Goal: Task Accomplishment & Management: Use online tool/utility

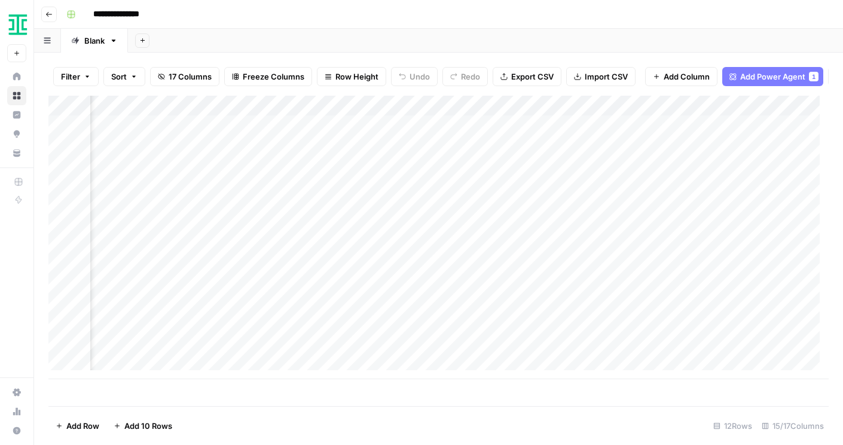
scroll to position [0, 405]
click at [680, 235] on div "Add Column" at bounding box center [438, 237] width 780 height 283
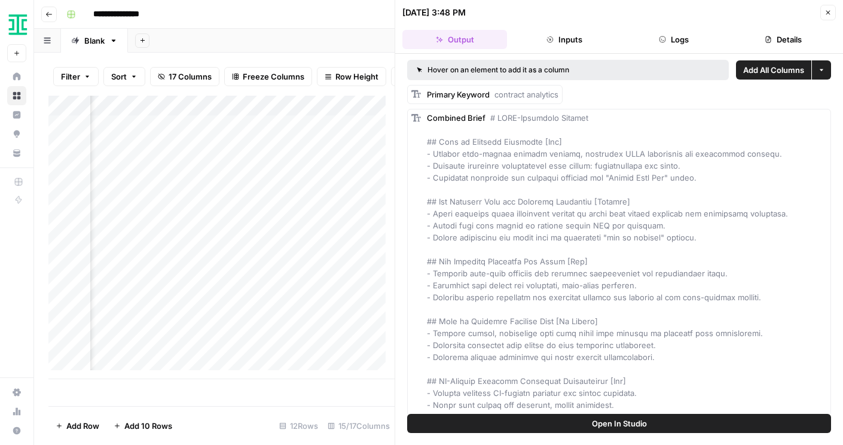
click at [827, 11] on icon "button" at bounding box center [827, 12] width 7 height 7
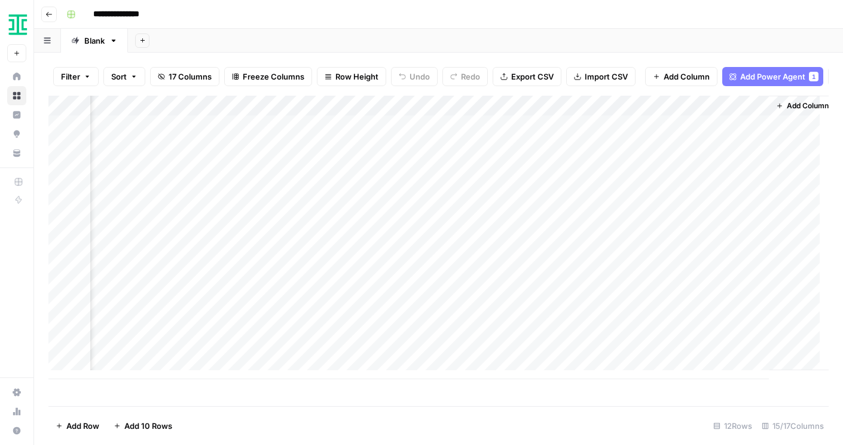
scroll to position [0, 1276]
click at [523, 233] on div "Add Column" at bounding box center [438, 237] width 780 height 283
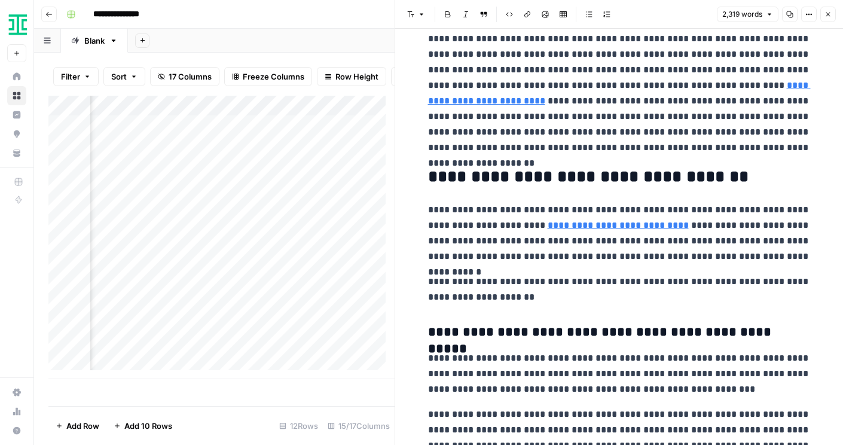
scroll to position [974, 0]
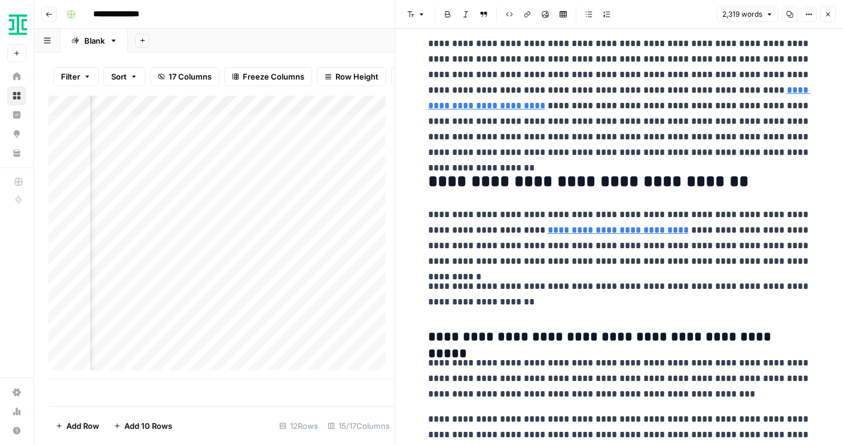
click at [805, 13] on icon "button" at bounding box center [808, 14] width 7 height 7
click at [830, 13] on icon "button" at bounding box center [827, 14] width 7 height 7
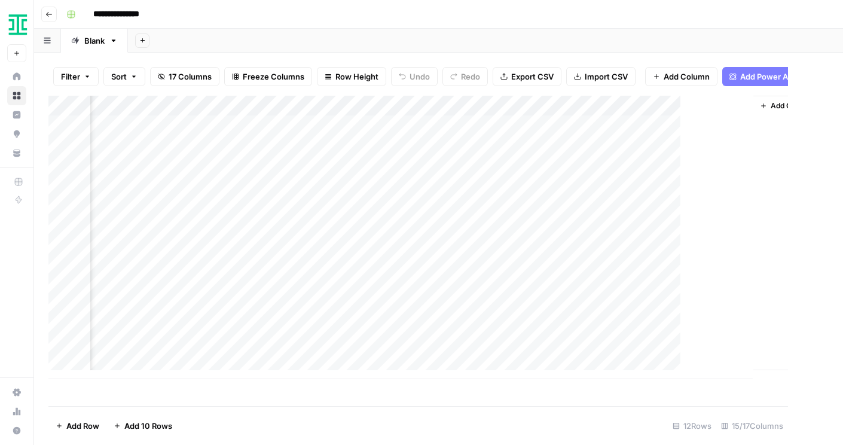
scroll to position [0, 1262]
click at [542, 111] on div "Add Column" at bounding box center [438, 237] width 780 height 283
click at [607, 37] on div "Add Sheet" at bounding box center [485, 41] width 715 height 24
click at [496, 111] on div "Add Column" at bounding box center [438, 237] width 780 height 283
click at [398, 115] on div "Add Column" at bounding box center [438, 237] width 780 height 283
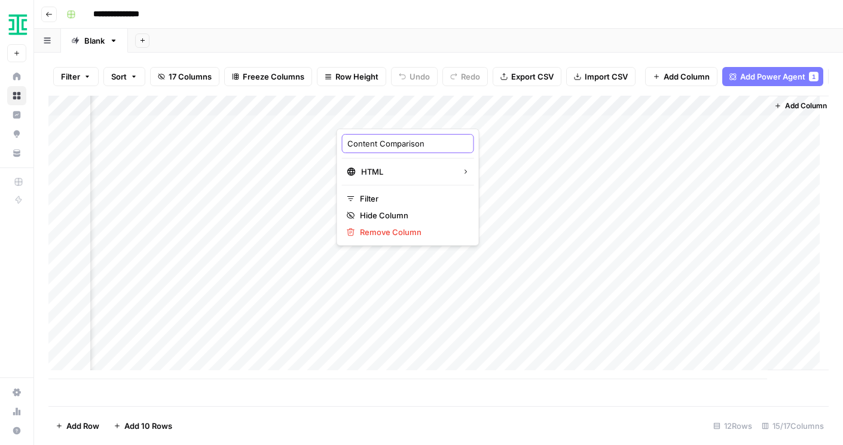
click at [402, 146] on input "Content Comparison" at bounding box center [407, 143] width 121 height 12
click at [418, 134] on div "Add Column" at bounding box center [438, 237] width 780 height 283
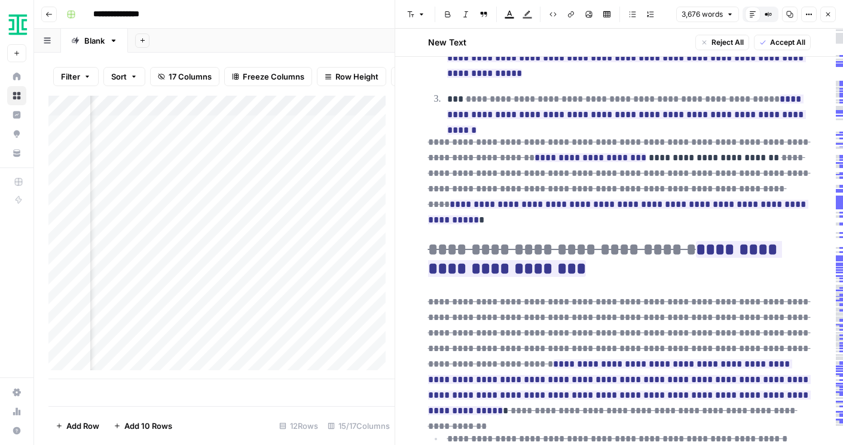
scroll to position [1622, 0]
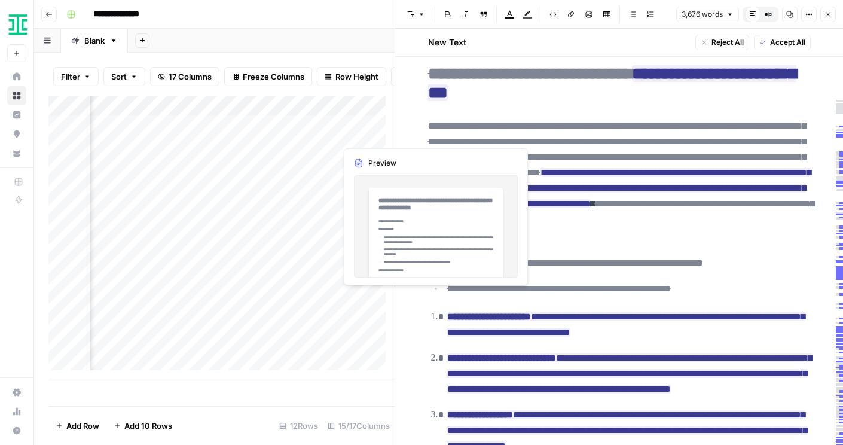
click at [368, 135] on div "Add Column" at bounding box center [221, 237] width 346 height 283
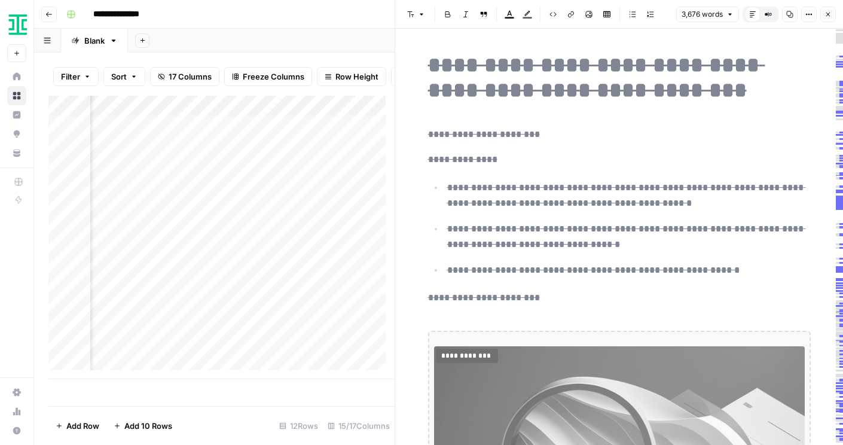
click at [358, 60] on div "Filter Sort 17 Columns Freeze Columns Row Height Undo Redo Export CSV Import CS…" at bounding box center [221, 76] width 346 height 38
click at [375, 45] on div "Add Sheet" at bounding box center [485, 41] width 715 height 24
click at [827, 11] on icon "button" at bounding box center [827, 14] width 7 height 7
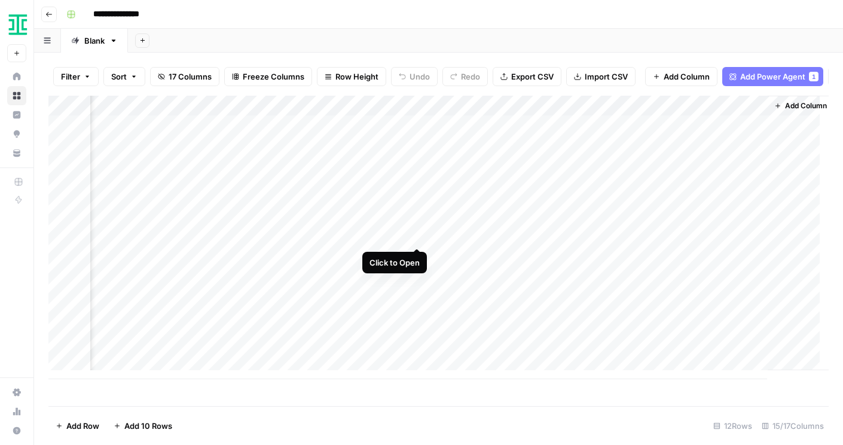
click at [419, 234] on div "Add Column" at bounding box center [438, 237] width 780 height 283
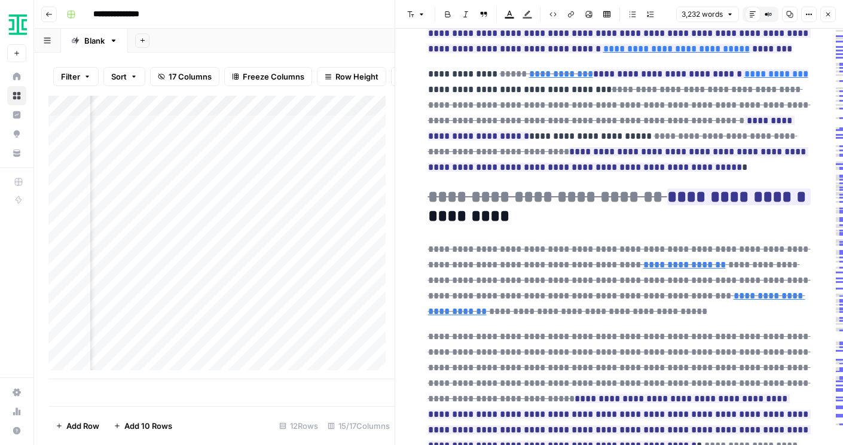
scroll to position [871, 0]
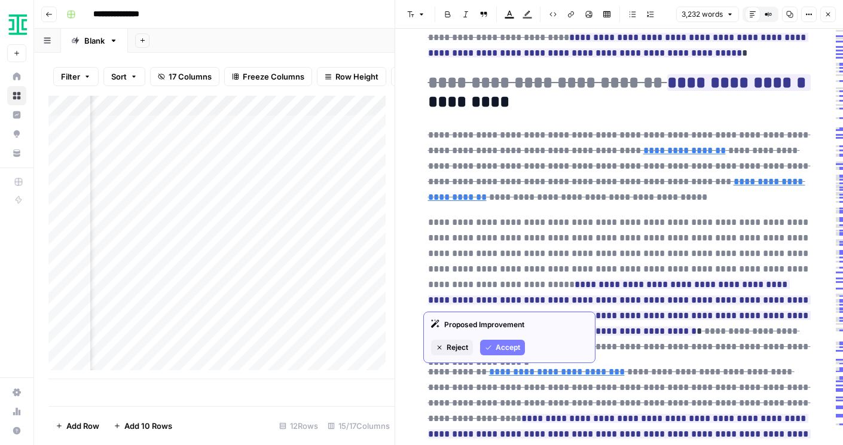
click at [640, 218] on del "**********" at bounding box center [619, 253] width 383 height 71
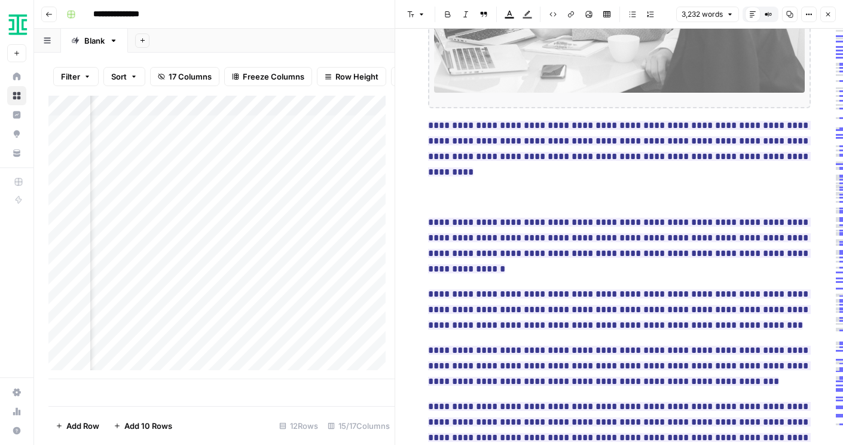
scroll to position [87, 0]
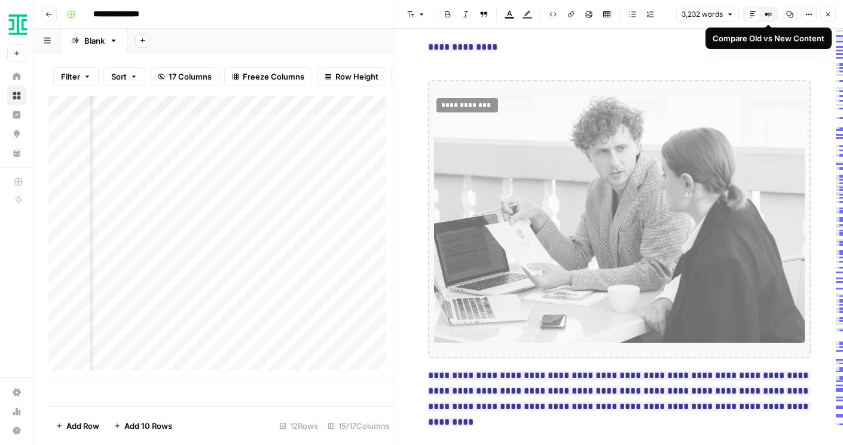
click at [766, 13] on icon "button" at bounding box center [766, 14] width 2 height 2
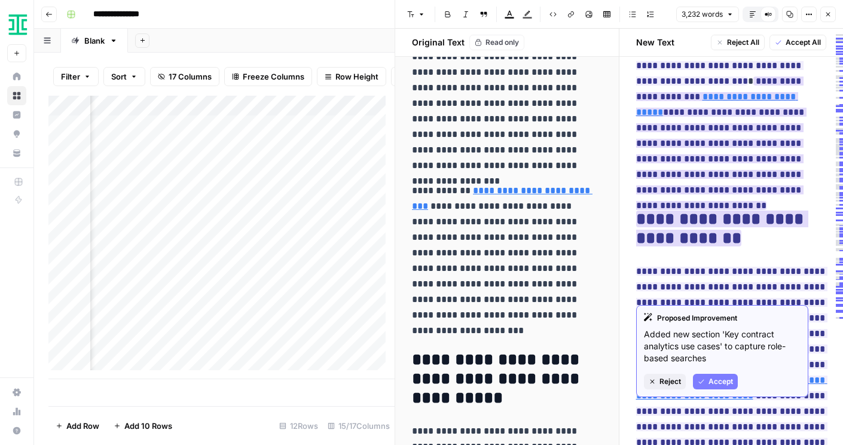
scroll to position [1572, 0]
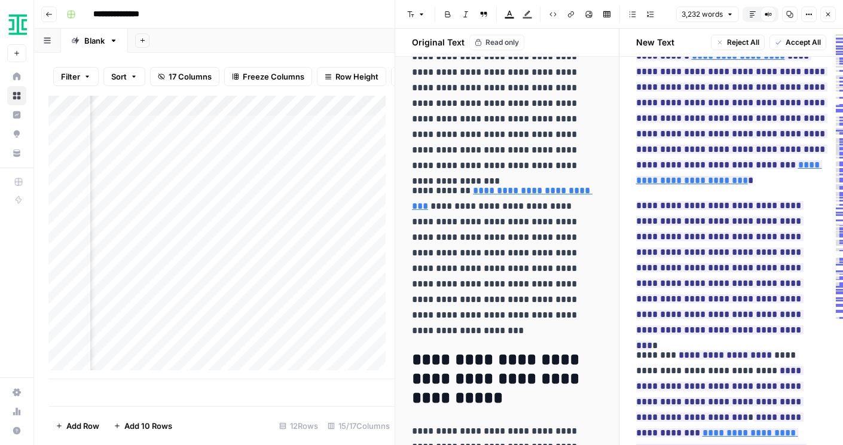
click at [341, 408] on footer "Add Row Add 10 Rows 12 Rows 15/17 Columns" at bounding box center [221, 425] width 346 height 39
click at [829, 17] on icon "button" at bounding box center [827, 14] width 7 height 7
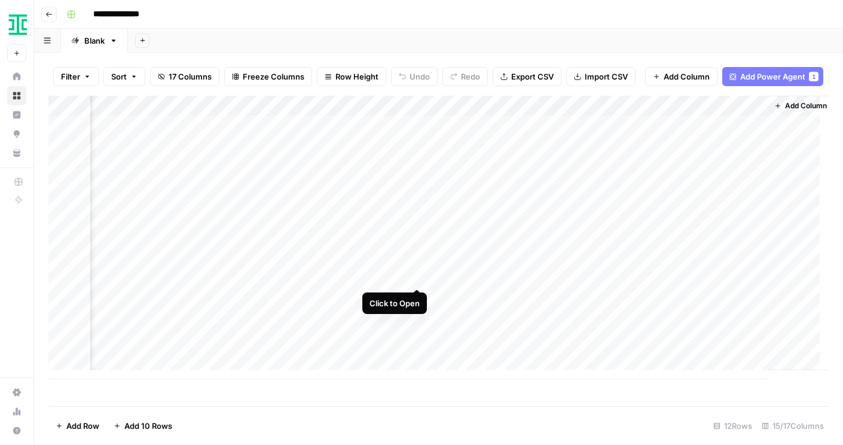
click at [418, 276] on div "Add Column" at bounding box center [438, 237] width 780 height 283
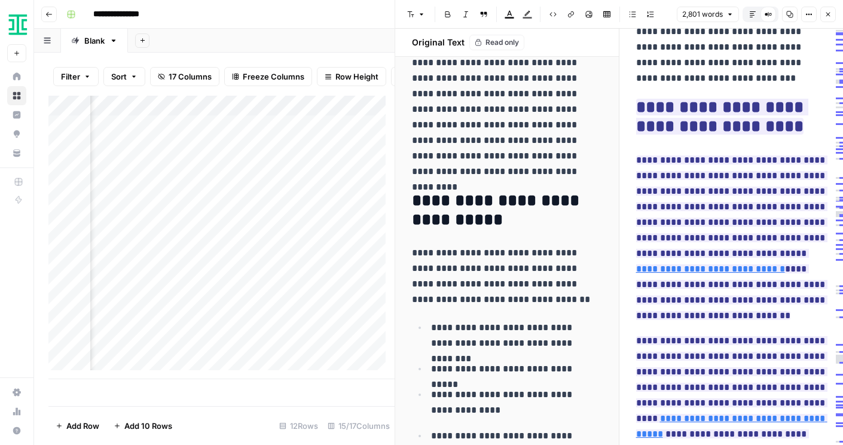
scroll to position [1854, 0]
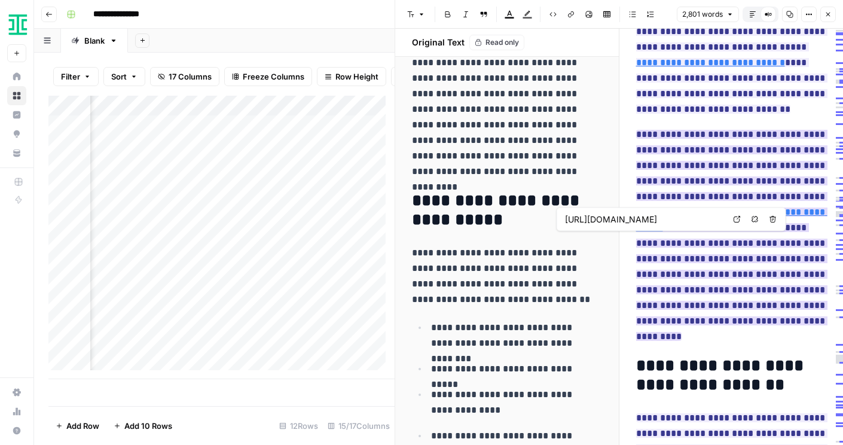
click at [697, 232] on link "**********" at bounding box center [731, 219] width 191 height 25
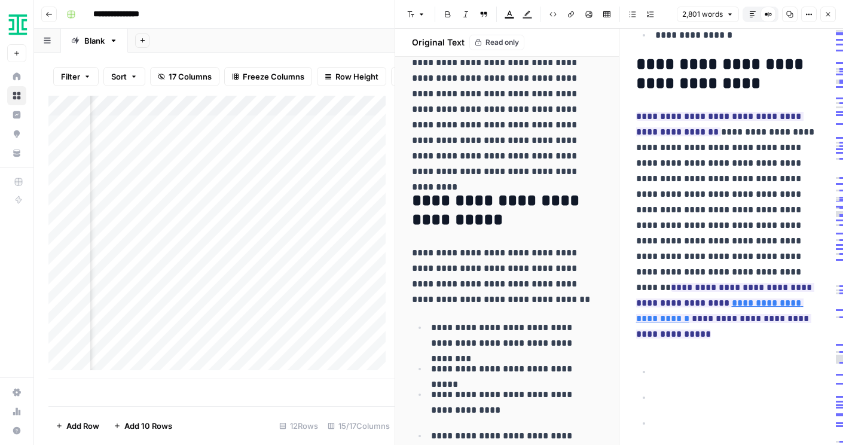
scroll to position [6275, 0]
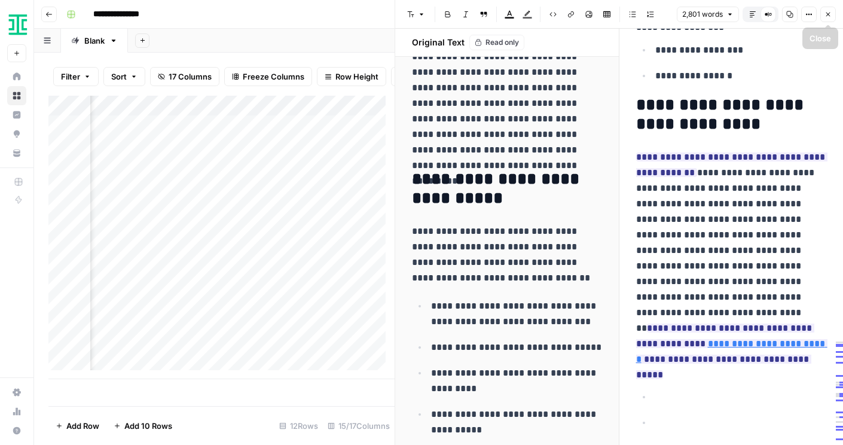
click at [827, 17] on icon "button" at bounding box center [827, 14] width 7 height 7
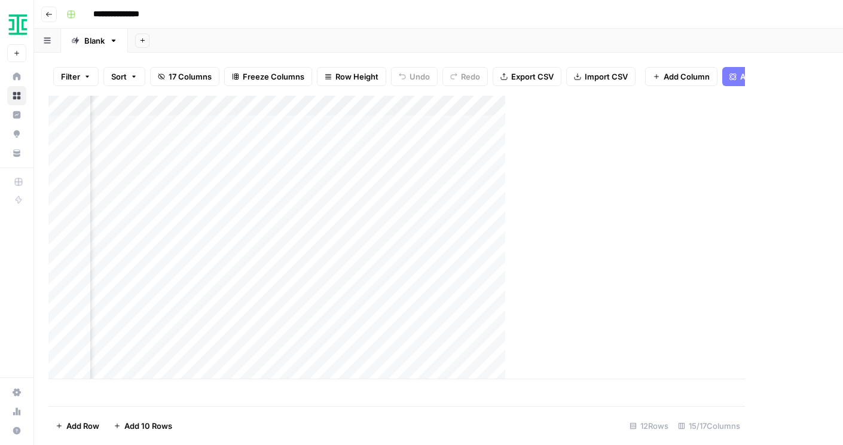
scroll to position [0, 1253]
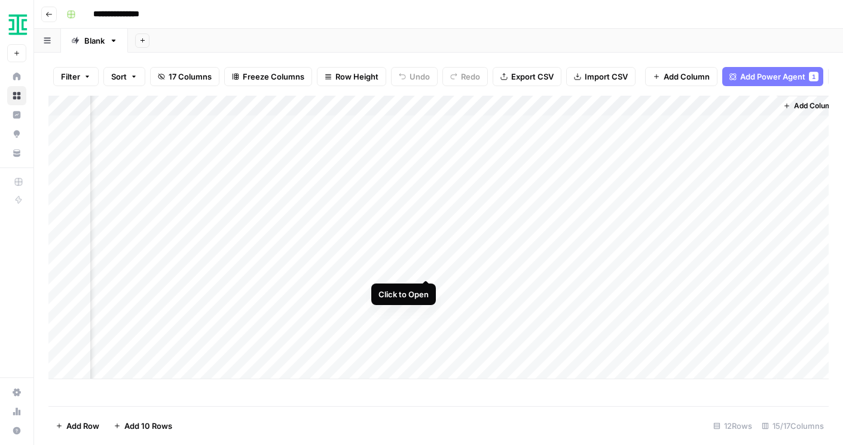
click at [426, 265] on div "Add Column" at bounding box center [438, 237] width 780 height 283
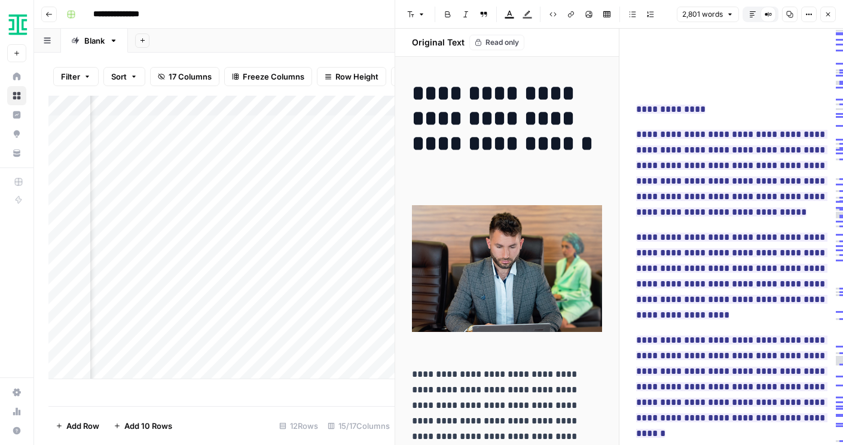
click at [447, 123] on h1 "**********" at bounding box center [507, 131] width 190 height 100
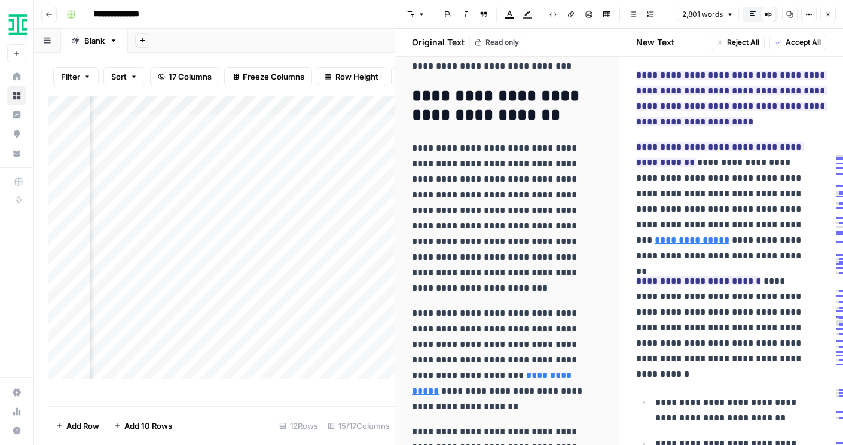
scroll to position [2776, 0]
